Goal: Task Accomplishment & Management: Manage account settings

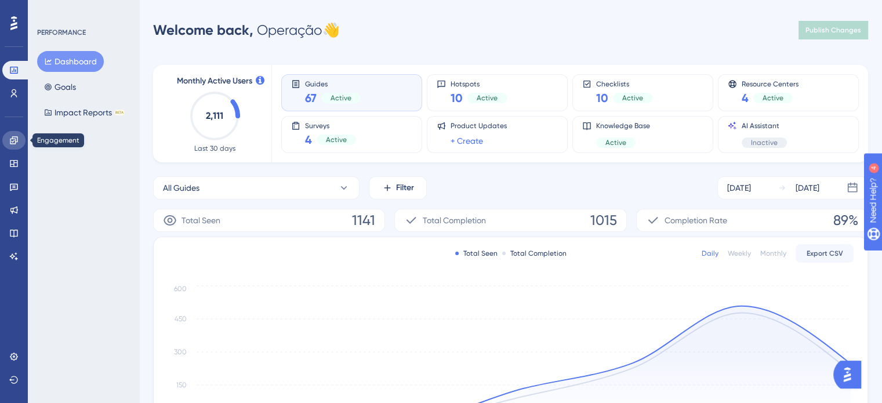
click at [20, 146] on link at bounding box center [13, 140] width 23 height 19
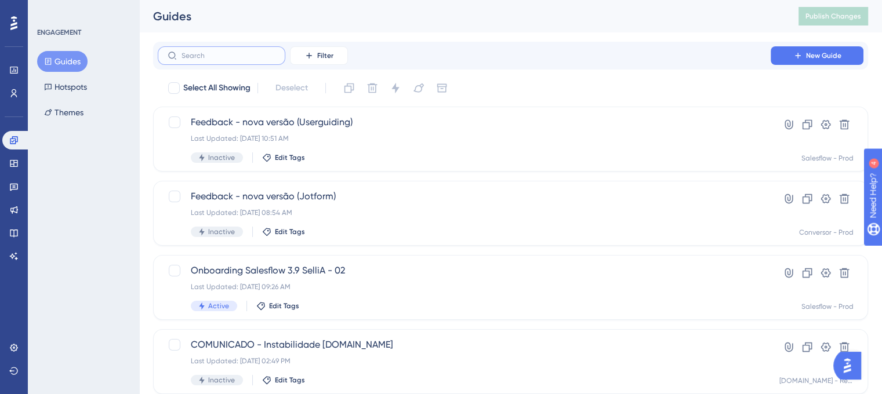
click at [254, 57] on input "text" at bounding box center [228, 56] width 94 height 8
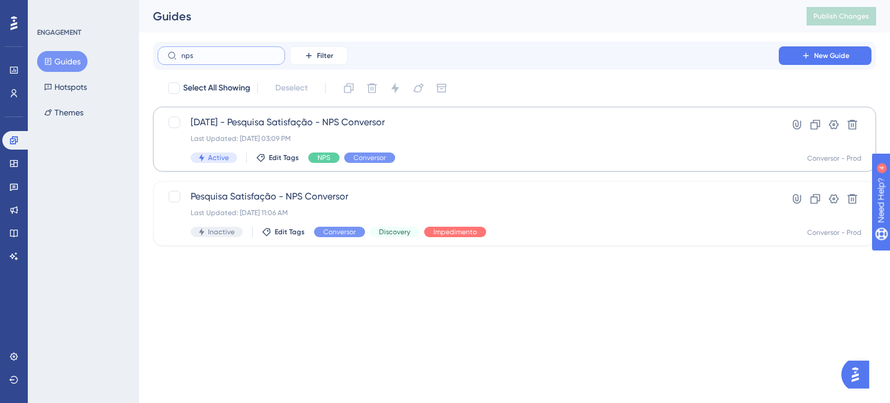
type input "nps"
click at [348, 123] on span "12-08-25 - Pesquisa Satisfação - NPS Conversor" at bounding box center [468, 122] width 555 height 14
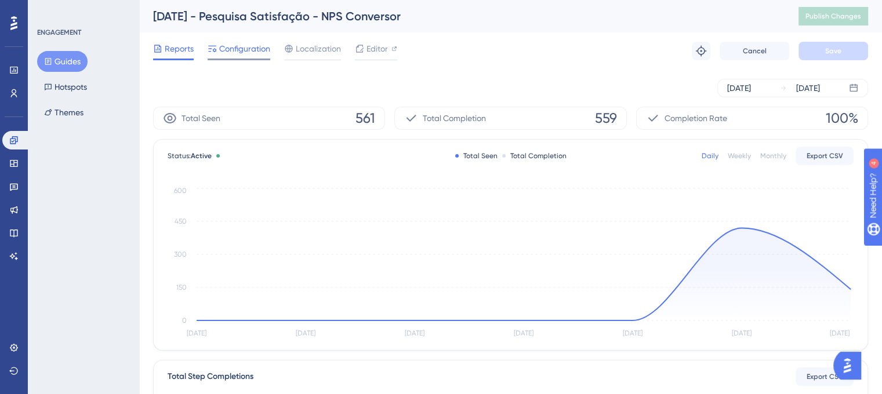
click at [236, 49] on span "Configuration" at bounding box center [244, 49] width 51 height 14
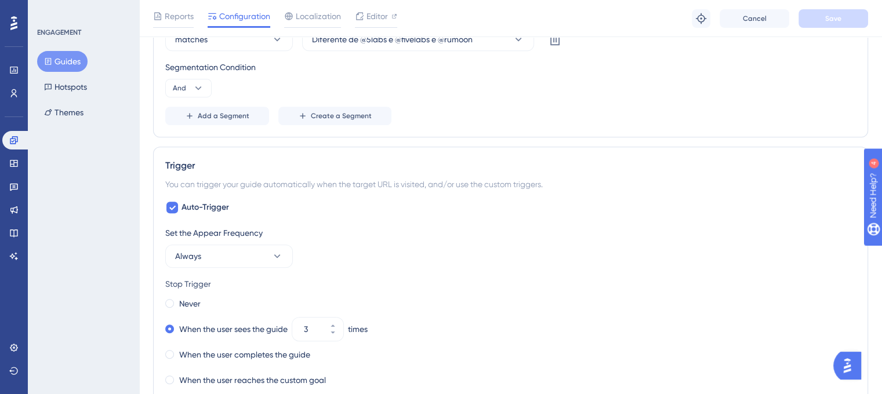
scroll to position [406, 0]
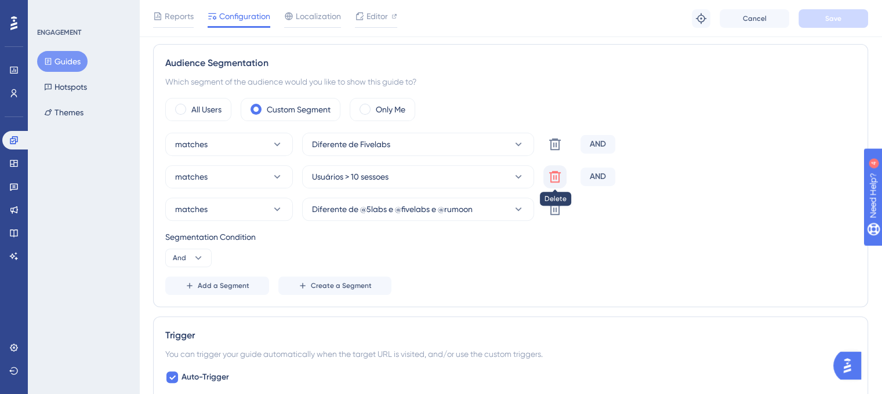
click at [557, 151] on icon at bounding box center [555, 144] width 14 height 14
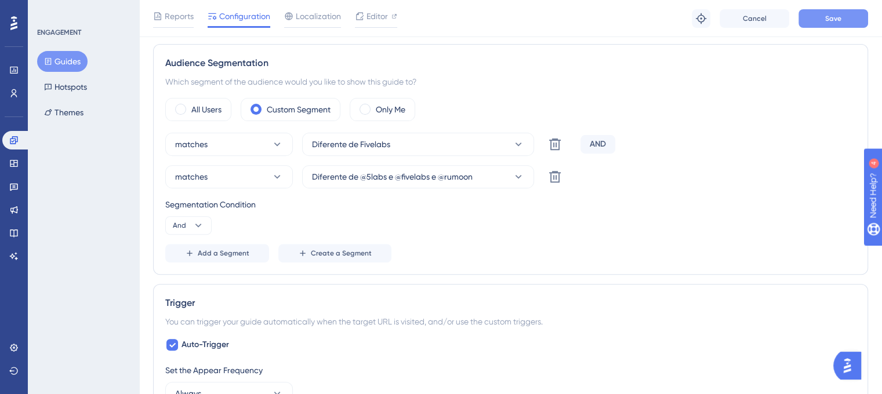
click at [837, 16] on span "Save" at bounding box center [833, 18] width 16 height 9
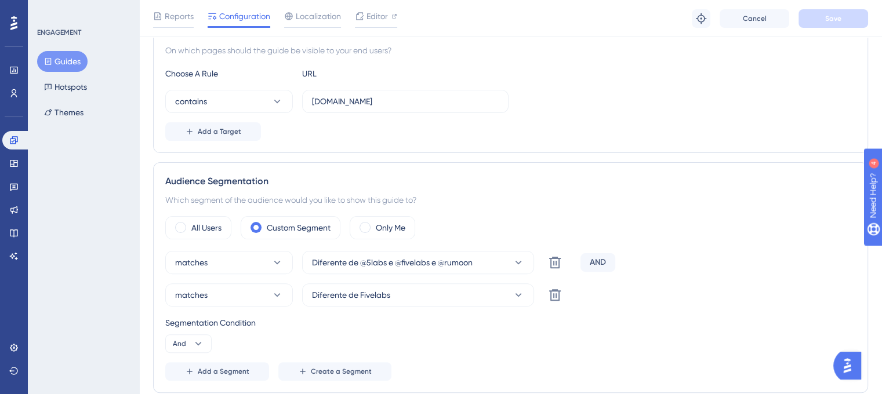
scroll to position [0, 0]
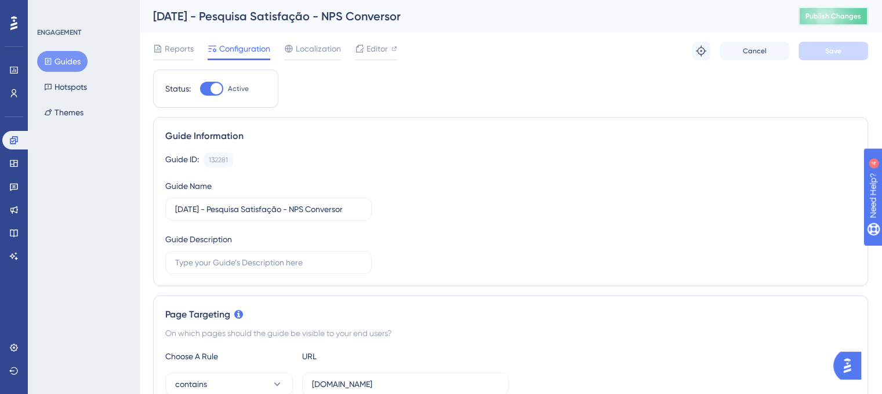
click at [858, 9] on button "Publish Changes" at bounding box center [833, 16] width 70 height 19
click at [58, 66] on button "Guides" at bounding box center [62, 61] width 50 height 21
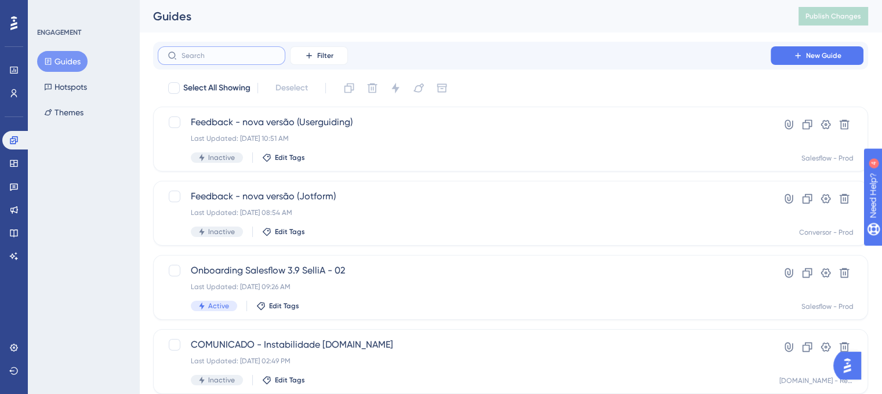
click at [241, 54] on input "text" at bounding box center [228, 56] width 94 height 8
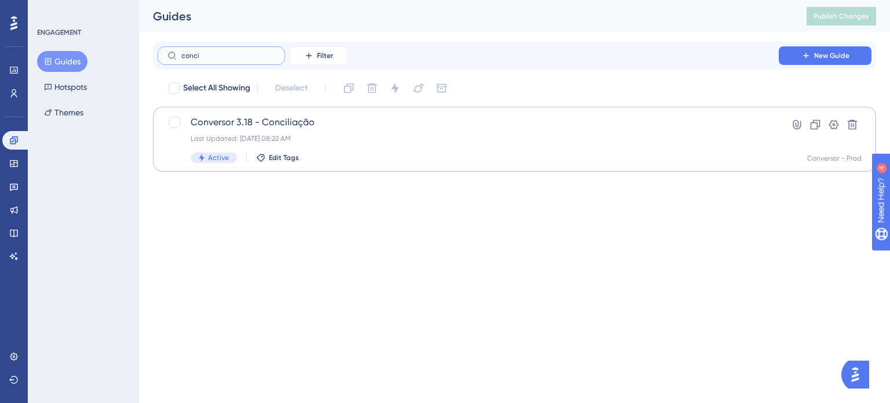
type input "conci"
click at [257, 125] on span "Conversor 3.18 - Conciliação" at bounding box center [468, 122] width 555 height 14
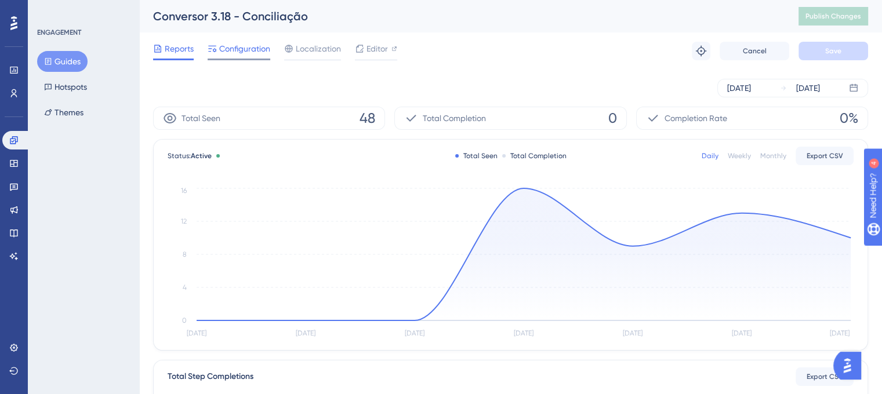
click at [232, 48] on span "Configuration" at bounding box center [244, 49] width 51 height 14
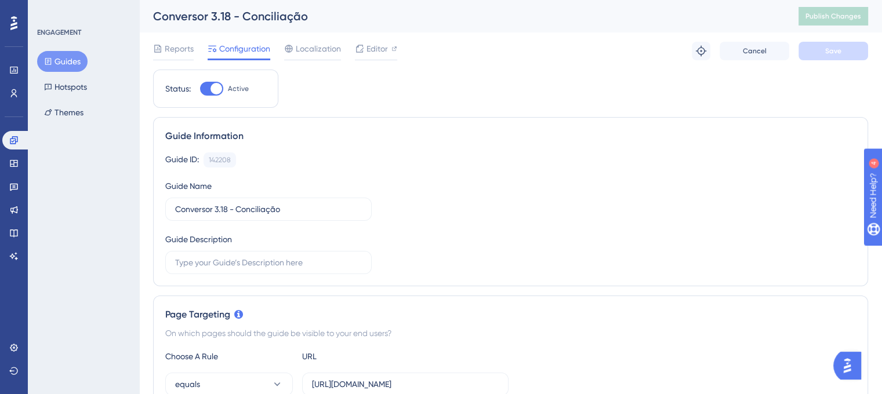
click at [210, 88] on div at bounding box center [216, 89] width 12 height 12
click at [200, 89] on input "Active" at bounding box center [199, 89] width 1 height 1
checkbox input "false"
click at [822, 54] on button "Save" at bounding box center [833, 51] width 70 height 19
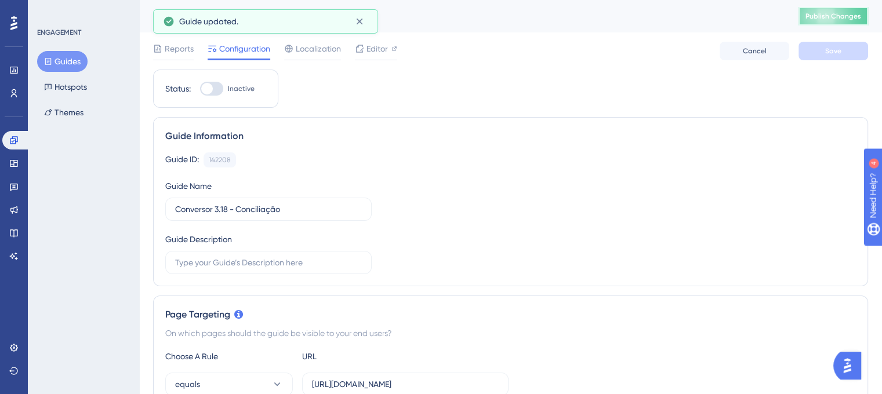
click at [842, 19] on span "Publish Changes" at bounding box center [833, 16] width 56 height 9
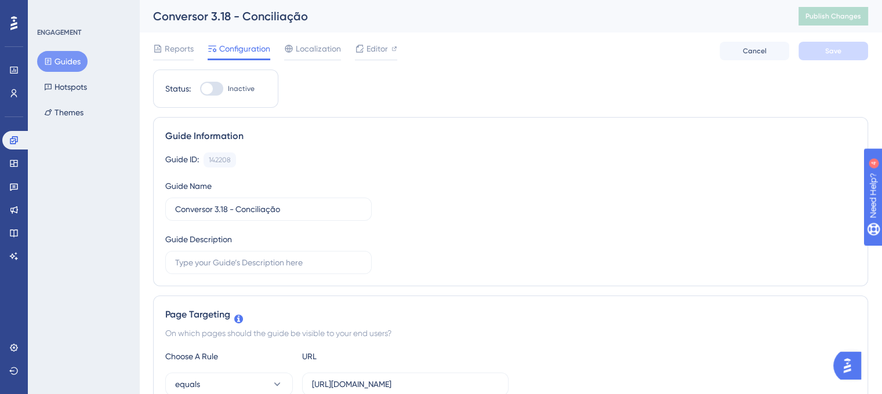
click at [67, 54] on button "Guides" at bounding box center [62, 61] width 50 height 21
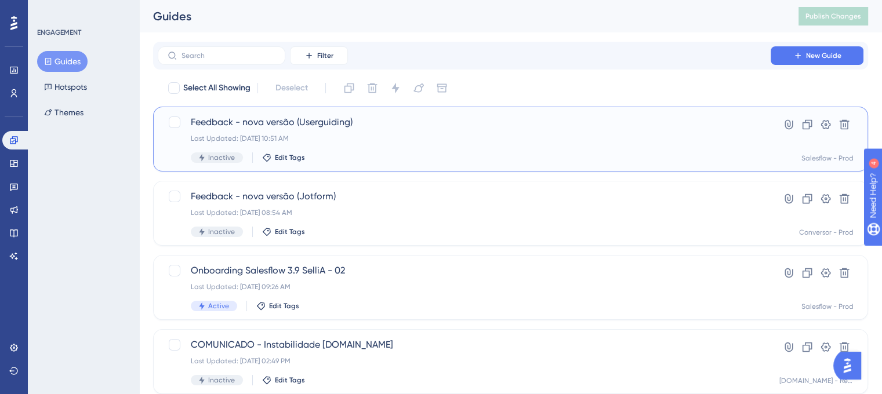
click at [348, 146] on div "Feedback - nova versão (Userguiding) Last Updated: 31 de jul. de 2025 10:51 AM …" at bounding box center [464, 139] width 547 height 48
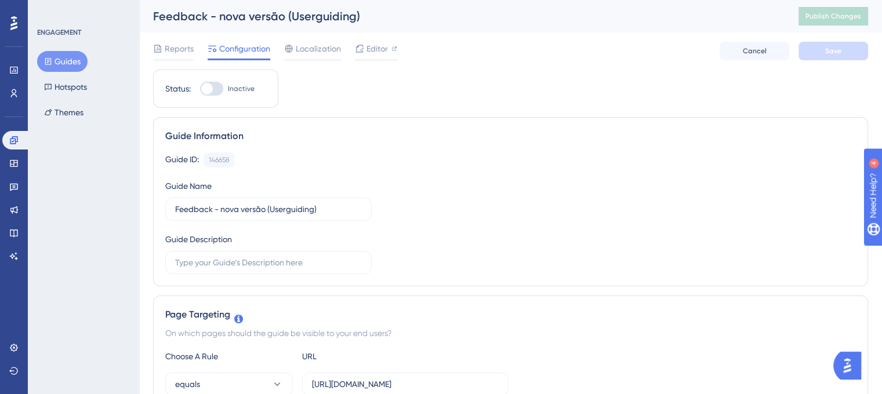
click at [62, 57] on button "Guides" at bounding box center [62, 61] width 50 height 21
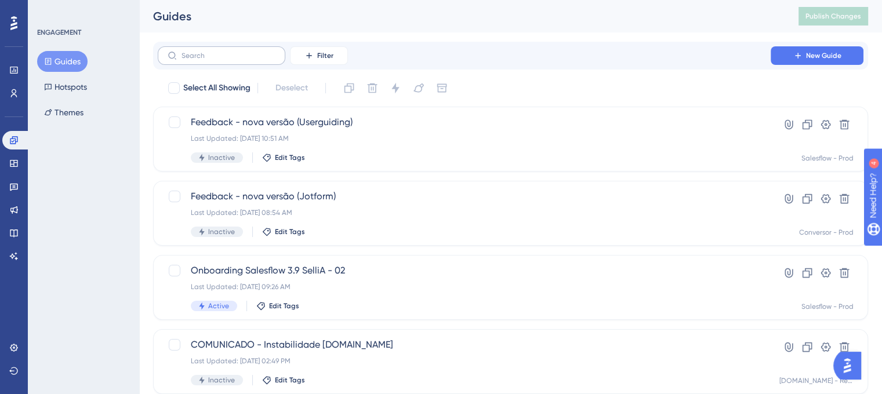
click at [245, 60] on label at bounding box center [222, 55] width 128 height 19
click at [245, 60] on input "text" at bounding box center [228, 56] width 94 height 8
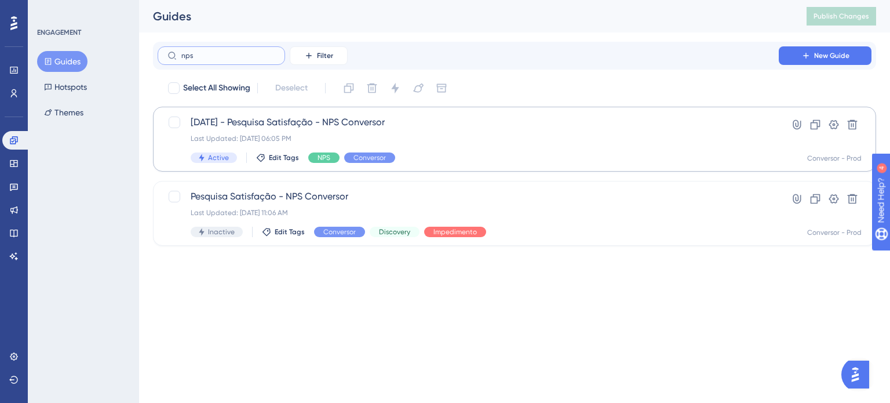
type input "nps"
click at [402, 143] on div "12-08-25 - Pesquisa Satisfação - NPS Conversor Last Updated: 14 de ago. de 2025…" at bounding box center [468, 139] width 555 height 48
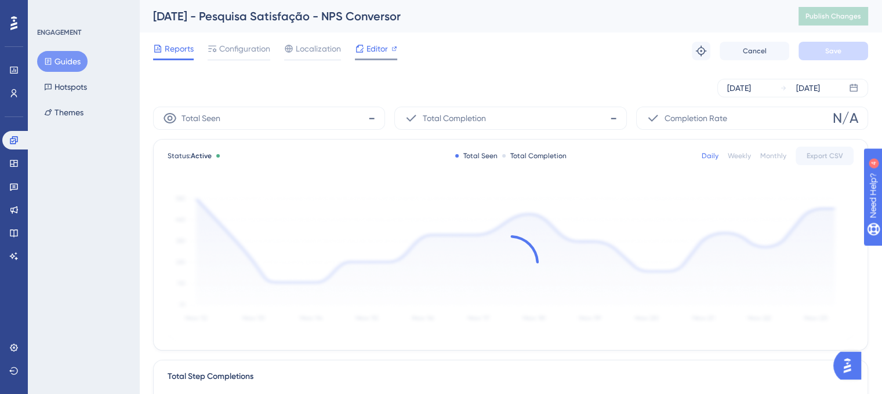
click at [370, 52] on span "Editor" at bounding box center [376, 49] width 21 height 14
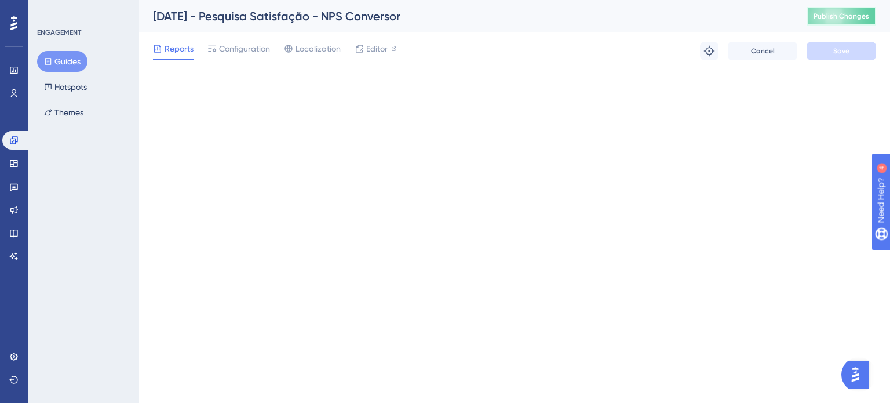
click at [853, 15] on span "Publish Changes" at bounding box center [842, 16] width 56 height 9
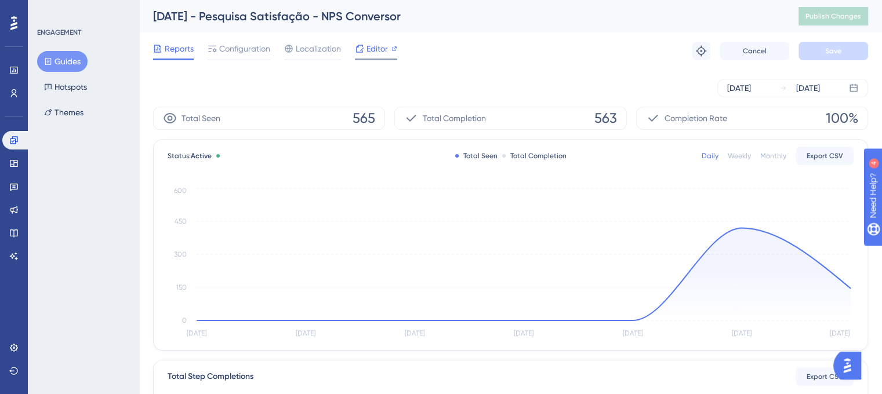
click at [378, 45] on span "Editor" at bounding box center [376, 49] width 21 height 14
click at [366, 46] on span "Editor" at bounding box center [376, 49] width 21 height 14
click at [372, 46] on span "Editor" at bounding box center [376, 49] width 21 height 14
click at [376, 53] on span "Editor" at bounding box center [376, 49] width 21 height 14
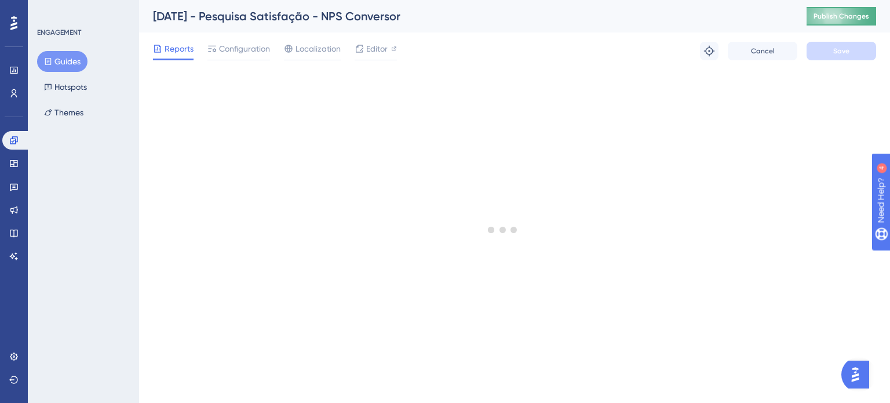
click at [843, 16] on span "Publish Changes" at bounding box center [842, 16] width 56 height 9
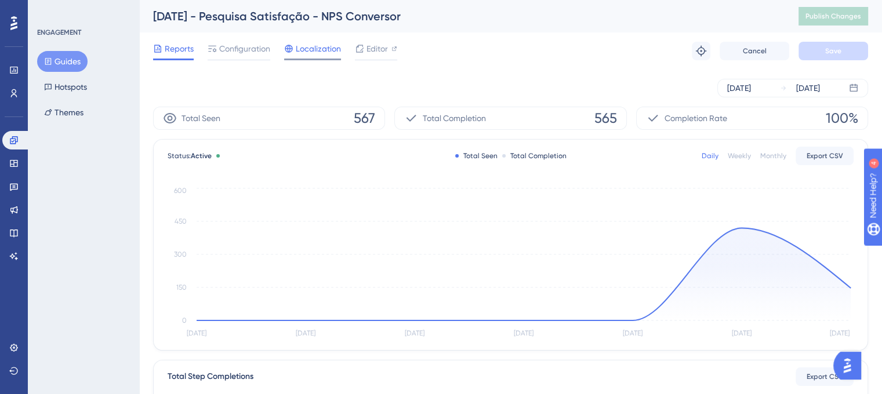
click at [304, 51] on span "Localization" at bounding box center [318, 49] width 45 height 14
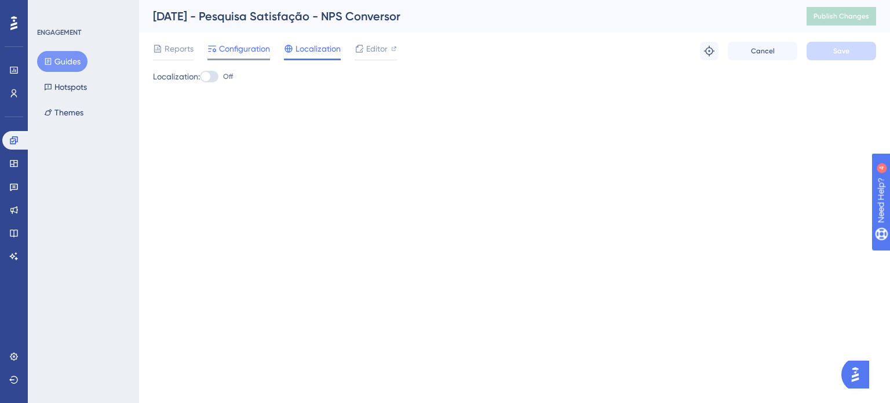
click at [253, 50] on span "Configuration" at bounding box center [244, 49] width 51 height 14
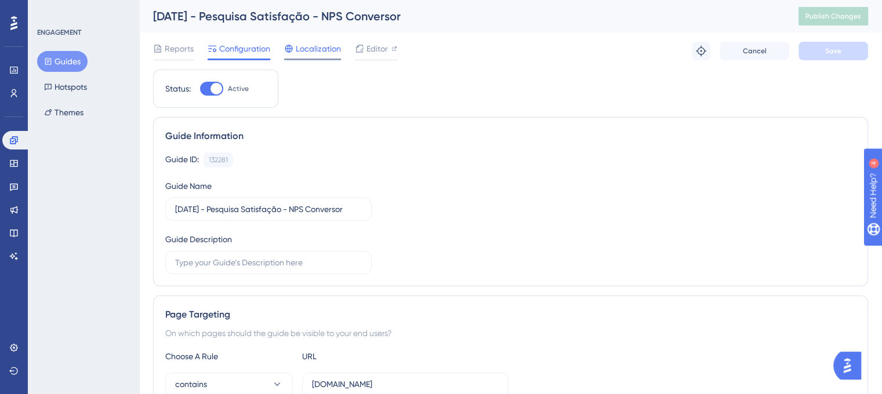
click at [300, 48] on span "Localization" at bounding box center [318, 49] width 45 height 14
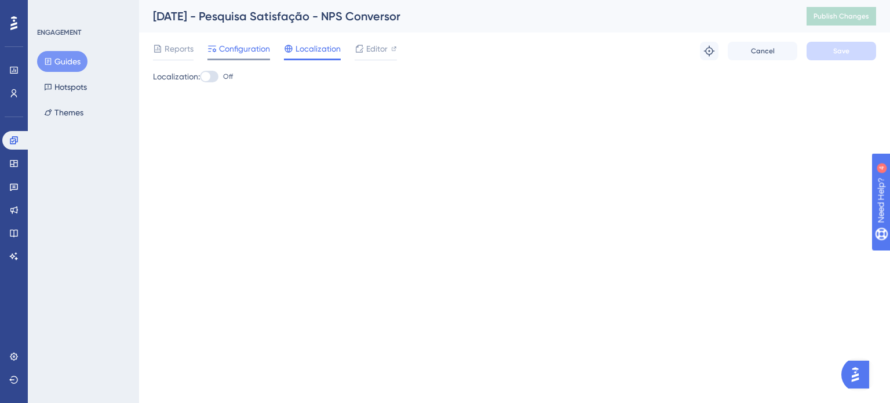
click at [250, 50] on span "Configuration" at bounding box center [244, 49] width 51 height 14
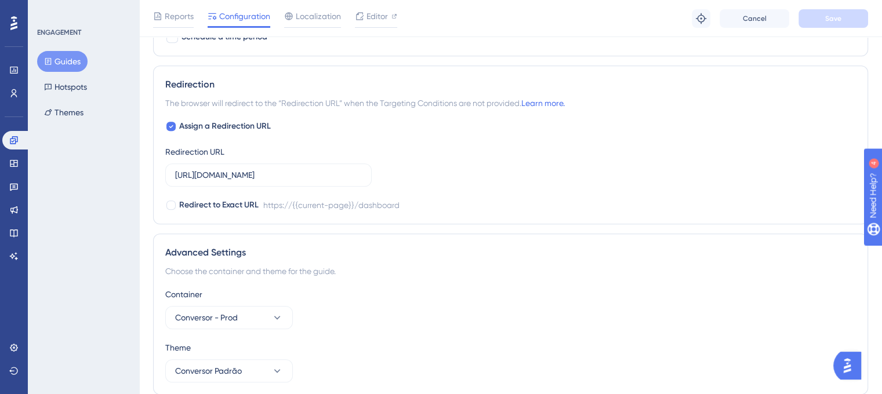
scroll to position [1100, 0]
